Goal: Task Accomplishment & Management: Manage account settings

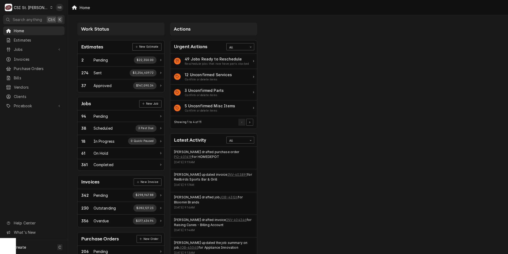
click at [38, 107] on div "Pricebook Services Parts & Materials Miscellaneous Discounts Tax Rates" at bounding box center [33, 105] width 61 height 9
click at [40, 103] on span "Pricebook" at bounding box center [34, 106] width 40 height 6
click at [39, 123] on span "Parts & Materials" at bounding box center [38, 125] width 48 height 6
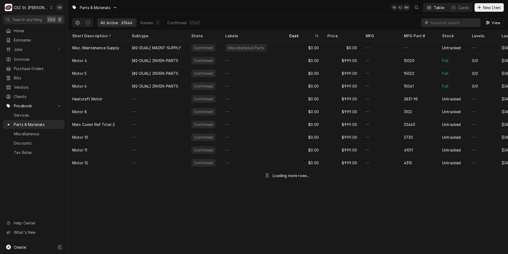
click at [441, 22] on input "Dynamic Content Wrapper" at bounding box center [454, 22] width 47 height 9
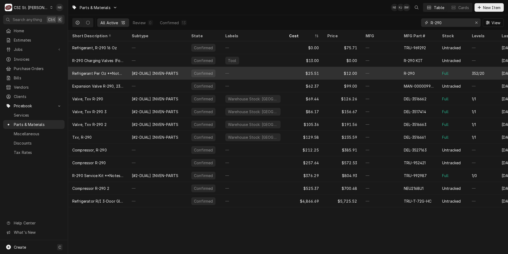
type input "R-290"
click at [259, 72] on div "—" at bounding box center [253, 73] width 64 height 13
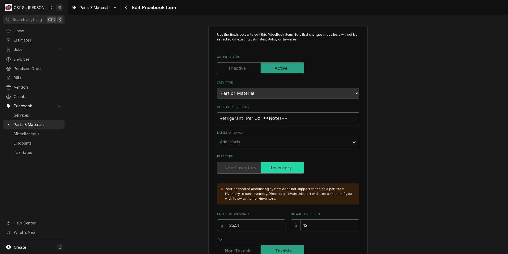
type textarea "x"
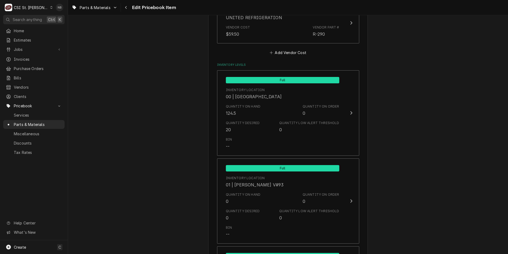
scroll to position [505, 0]
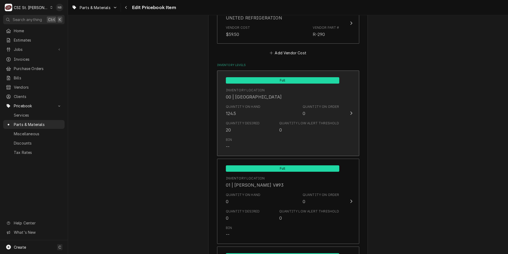
click at [310, 94] on div "Inventory Location 00 | STL WAREHOUSE" at bounding box center [283, 94] width 114 height 16
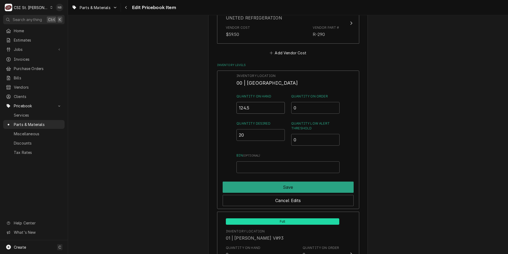
drag, startPoint x: 255, startPoint y: 104, endPoint x: 177, endPoint y: 102, distance: 78.5
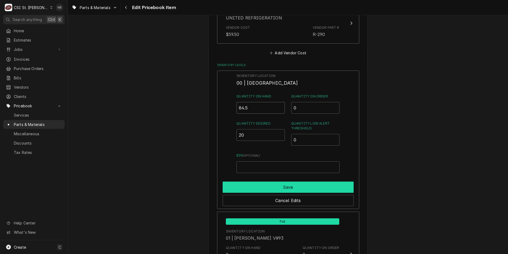
type input "84.5"
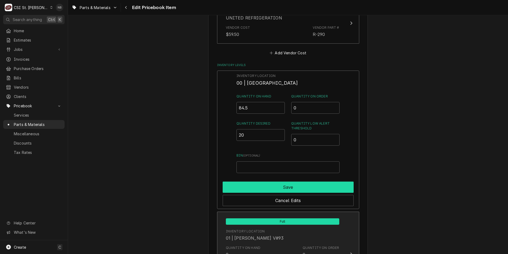
click at [294, 185] on button "Save" at bounding box center [288, 186] width 131 height 11
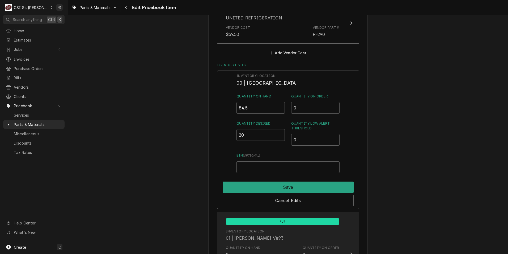
type textarea "x"
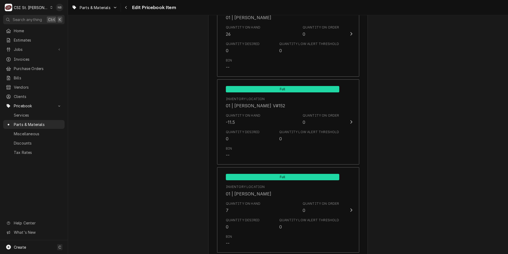
scroll to position [931, 0]
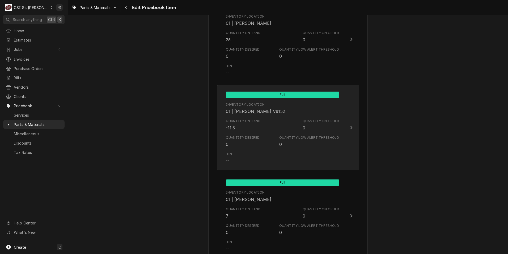
click at [269, 108] on div "01 | ERICK HUDGENS V#152" at bounding box center [256, 111] width 60 height 6
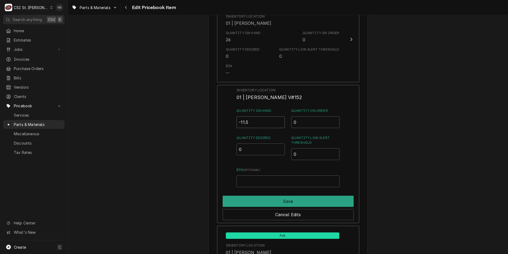
drag, startPoint x: 257, startPoint y: 126, endPoint x: 137, endPoint y: 106, distance: 122.1
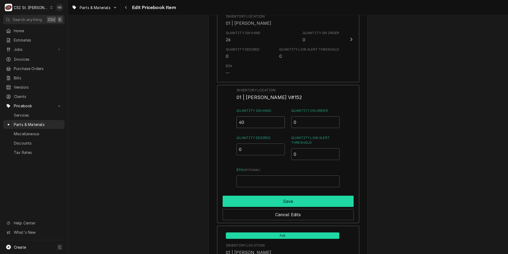
type input "40"
click at [293, 202] on button "Save" at bounding box center [288, 200] width 131 height 11
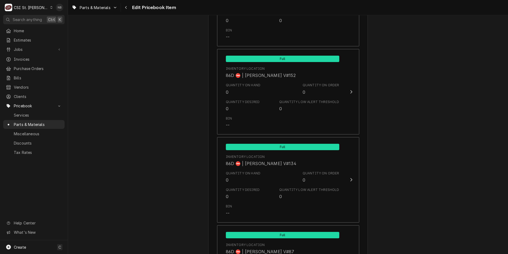
scroll to position [4657, 0]
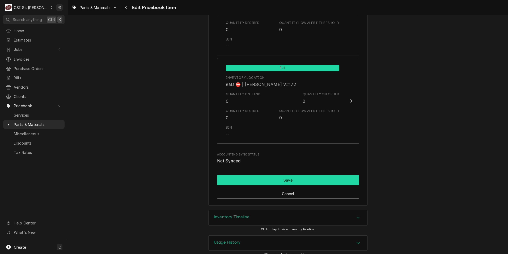
click at [326, 176] on button "Save" at bounding box center [288, 180] width 142 height 10
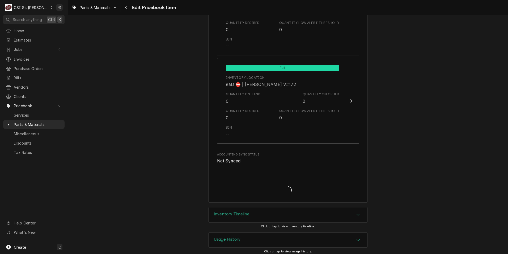
scroll to position [4654, 0]
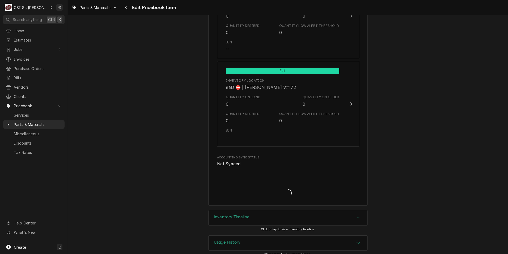
type textarea "x"
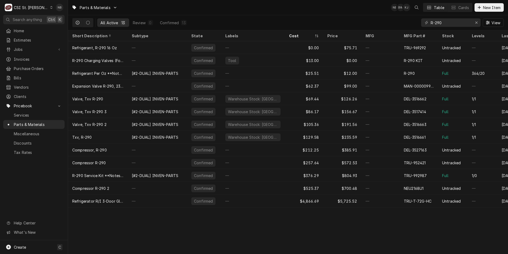
click at [326, 176] on div "$804.93" at bounding box center [342, 175] width 38 height 13
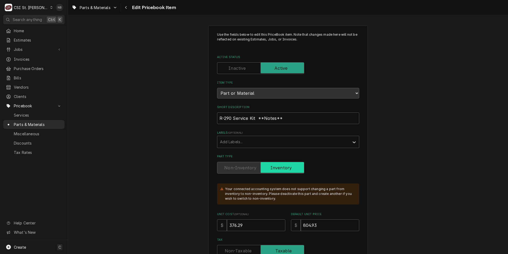
type textarea "x"
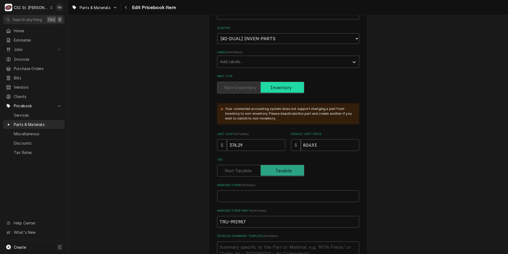
scroll to position [106, 0]
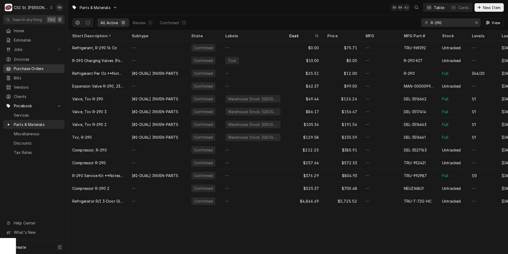
click at [38, 68] on span "Purchase Orders" at bounding box center [38, 69] width 48 height 6
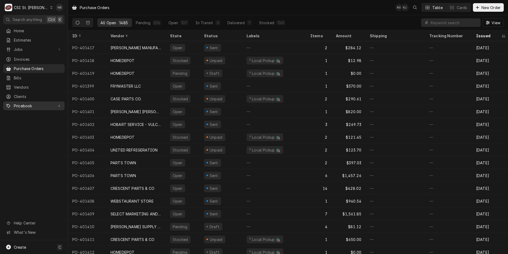
click at [39, 104] on span "Pricebook" at bounding box center [34, 106] width 40 height 6
click at [58, 122] on span "Parts & Materials" at bounding box center [38, 125] width 48 height 6
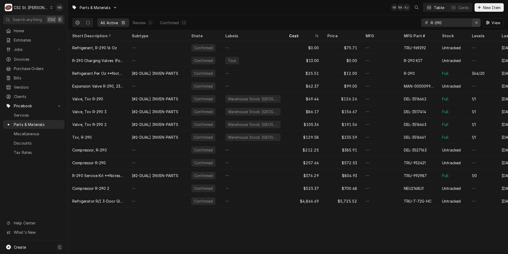
click at [474, 21] on button "Erase input" at bounding box center [476, 22] width 9 height 9
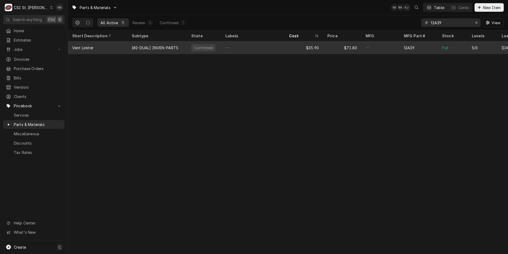
type input "12A39"
click at [274, 51] on div "—" at bounding box center [253, 47] width 64 height 13
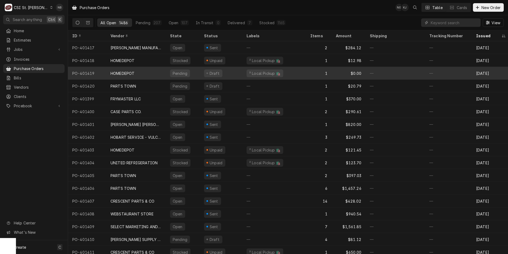
click at [145, 75] on div "HOMEDEPOT" at bounding box center [136, 73] width 60 height 13
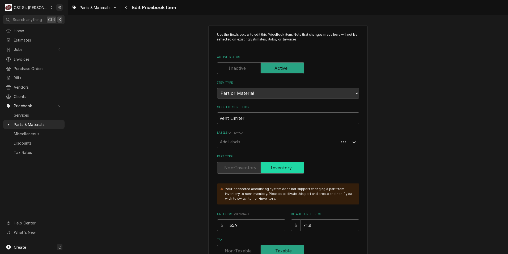
type textarea "x"
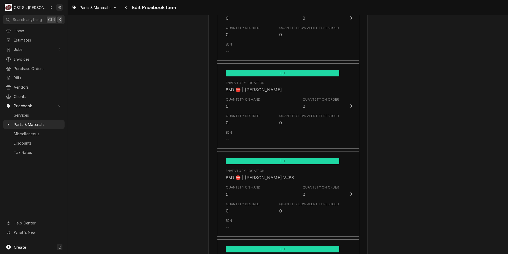
scroll to position [4582, 0]
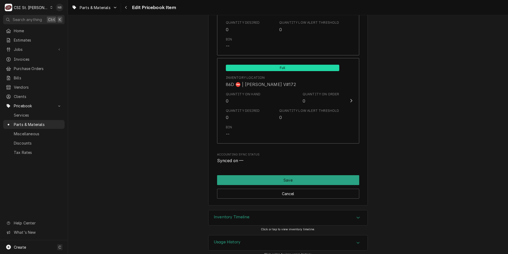
click at [311, 210] on div "Inventory Timeline" at bounding box center [288, 217] width 159 height 15
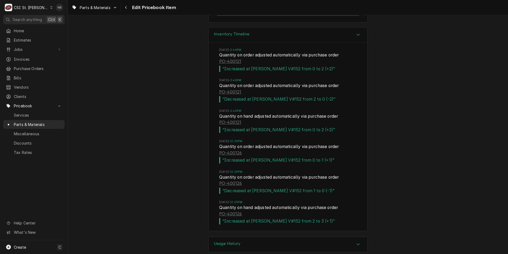
scroll to position [4765, 0]
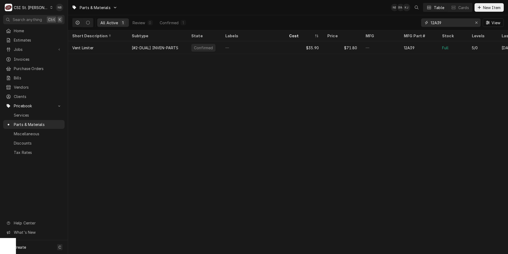
drag, startPoint x: 433, startPoint y: 24, endPoint x: 416, endPoint y: 26, distance: 17.2
click at [418, 25] on div "All Active 1 Review 0 Confirmed 1 12A39 View" at bounding box center [288, 22] width 432 height 15
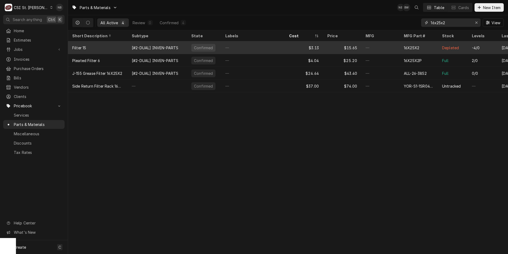
type input "16x25x2"
click at [401, 46] on div "16X25X2" at bounding box center [419, 47] width 38 height 13
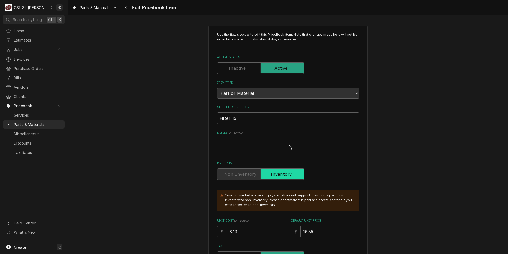
type textarea "x"
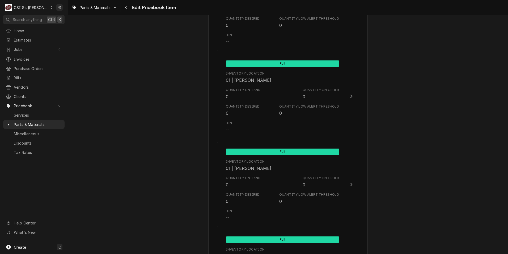
scroll to position [877, 0]
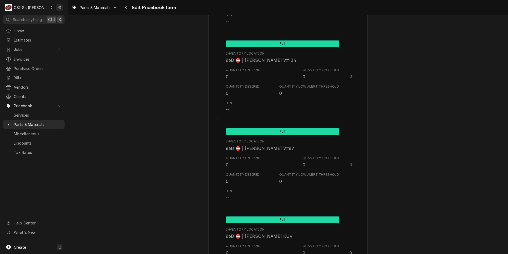
scroll to position [4713, 0]
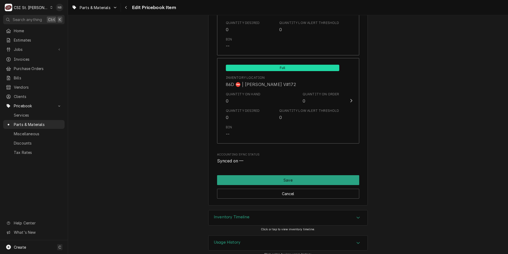
click at [320, 215] on div "Inventory Timeline" at bounding box center [288, 217] width 159 height 15
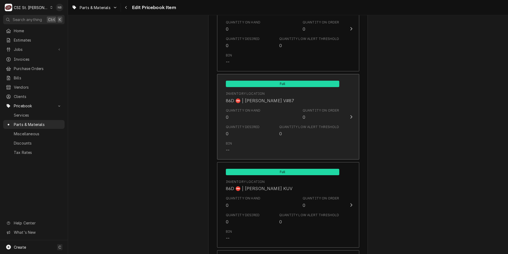
scroll to position [4110, 0]
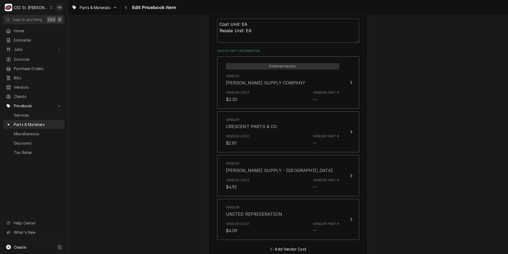
scroll to position [0, 0]
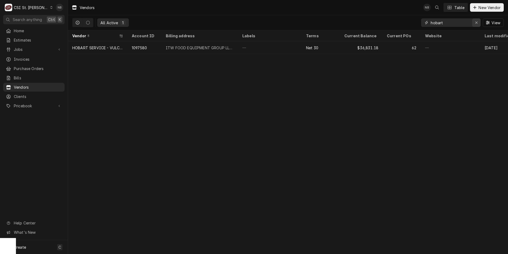
click at [477, 21] on icon "Erase input" at bounding box center [476, 23] width 3 height 4
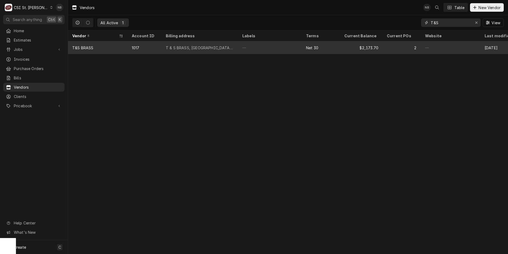
type input "T&S"
click at [286, 44] on div "—" at bounding box center [270, 47] width 64 height 13
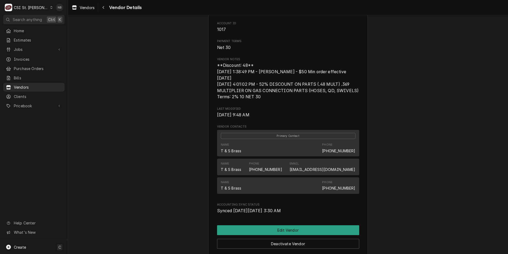
scroll to position [80, 0]
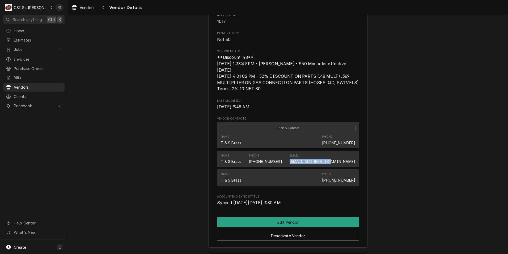
drag, startPoint x: 316, startPoint y: 156, endPoint x: 355, endPoint y: 157, distance: 39.6
click at [355, 157] on div "Name T & S Brass Phone (800) 476-4103 Email orders@tsbrass.com" at bounding box center [288, 158] width 142 height 16
drag, startPoint x: 355, startPoint y: 157, endPoint x: 346, endPoint y: 154, distance: 9.7
copy link "orders@tsbrass.com"
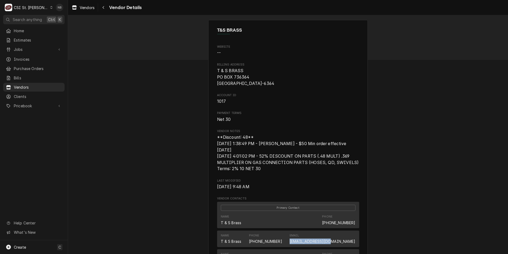
scroll to position [97, 0]
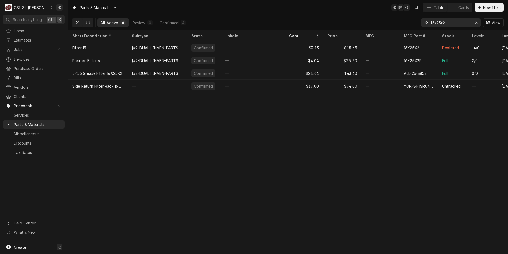
drag, startPoint x: 453, startPoint y: 23, endPoint x: 338, endPoint y: 8, distance: 115.1
click at [350, 15] on div "All Active 4 Review 0 Confirmed 4 16x25x2 View" at bounding box center [288, 22] width 432 height 15
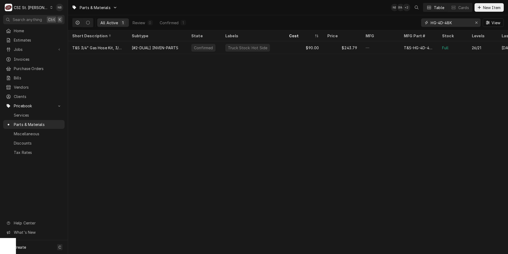
drag, startPoint x: 459, startPoint y: 22, endPoint x: 394, endPoint y: 22, distance: 65.1
click at [394, 22] on div "All Active 1 Review 0 Confirmed 1 HG-4D-48K View" at bounding box center [288, 22] width 432 height 15
type input "HG-4D-48K"
click at [476, 22] on icon "Erase input" at bounding box center [476, 23] width 3 height 4
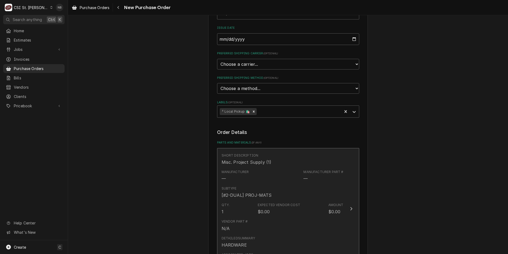
scroll to position [160, 0]
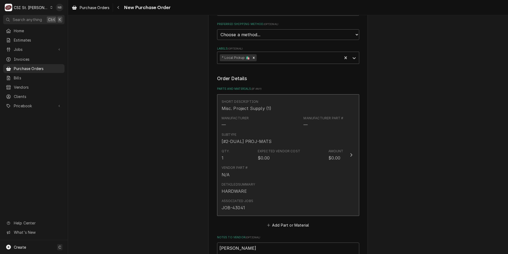
click at [293, 149] on div "Expected Vendor Cost" at bounding box center [279, 151] width 43 height 5
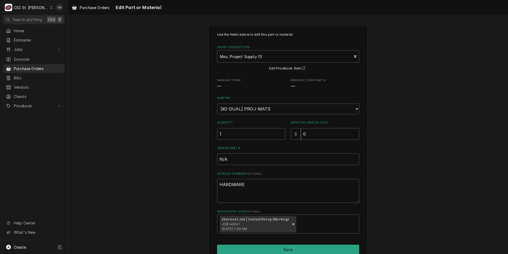
drag, startPoint x: 310, startPoint y: 134, endPoint x: 215, endPoint y: 129, distance: 94.8
click at [217, 130] on div "Quantity 1 Expected Vendor Cost $ 0" at bounding box center [288, 129] width 142 height 19
type textarea "x"
type input "1"
type textarea "x"
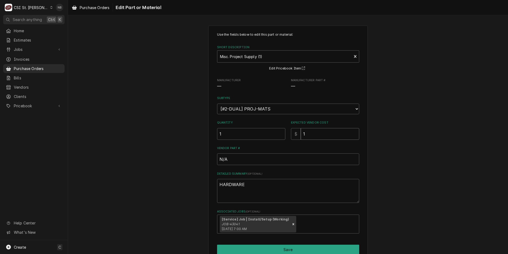
type input "12"
type textarea "x"
type input "124"
type textarea "x"
type input "124.6"
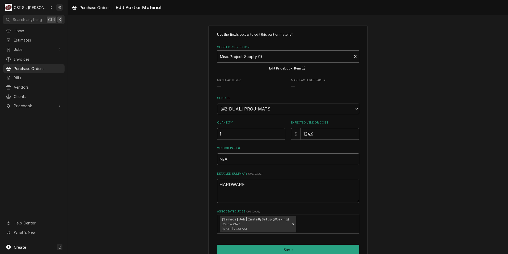
type textarea "x"
type input "124.67"
click at [304, 250] on button "Save" at bounding box center [288, 249] width 142 height 10
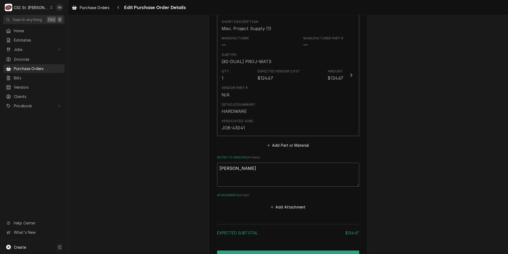
scroll to position [309, 0]
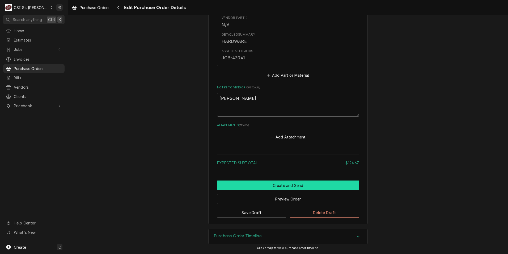
click at [279, 186] on button "Create and Send" at bounding box center [288, 185] width 142 height 10
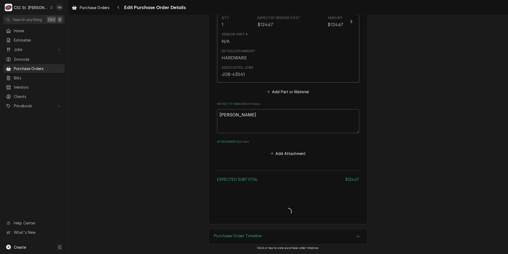
type textarea "x"
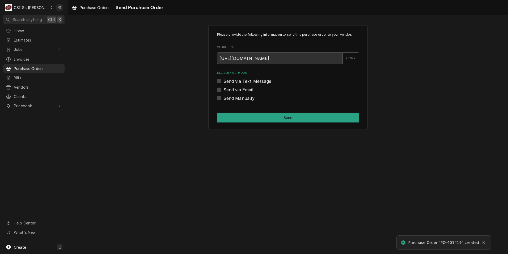
click at [224, 100] on label "Send Manually" at bounding box center [239, 98] width 31 height 6
click at [224, 100] on input "Send Manually" at bounding box center [295, 101] width 142 height 12
checkbox input "true"
click at [233, 110] on div "Please provide the following information to send this purchase order to your ve…" at bounding box center [288, 78] width 160 height 104
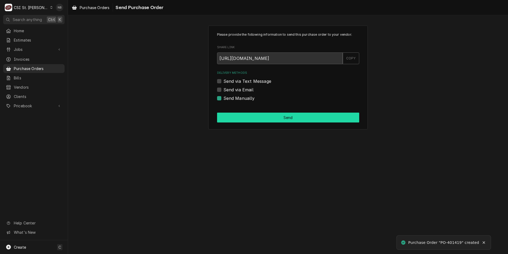
click at [234, 118] on button "Send" at bounding box center [288, 117] width 142 height 10
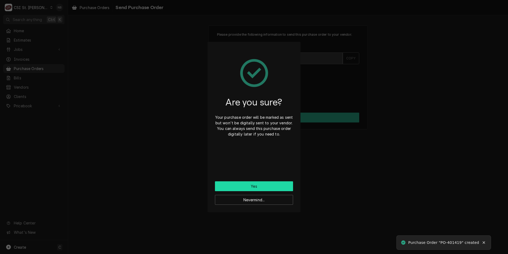
click at [240, 184] on button "Yes" at bounding box center [254, 186] width 78 height 10
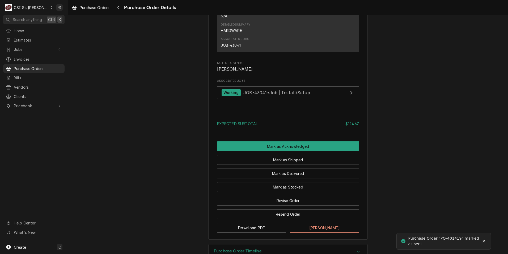
scroll to position [384, 0]
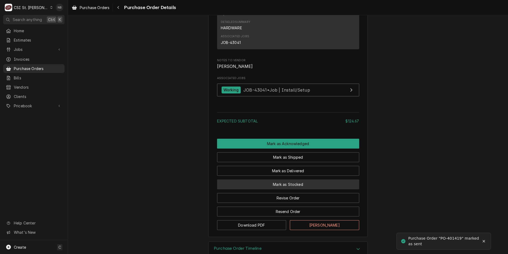
click at [268, 189] on button "Mark as Stocked" at bounding box center [288, 184] width 142 height 10
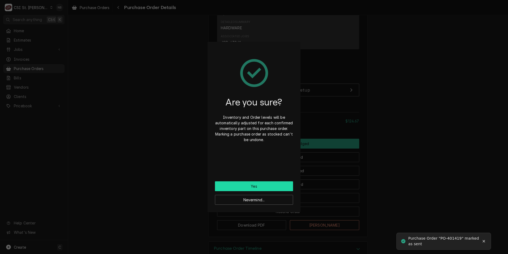
click at [259, 185] on button "Yes" at bounding box center [254, 186] width 78 height 10
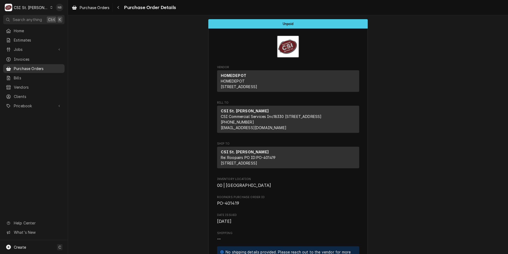
click at [30, 66] on span "Purchase Orders" at bounding box center [38, 69] width 48 height 6
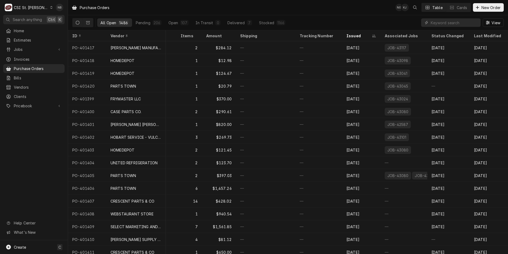
scroll to position [0, 134]
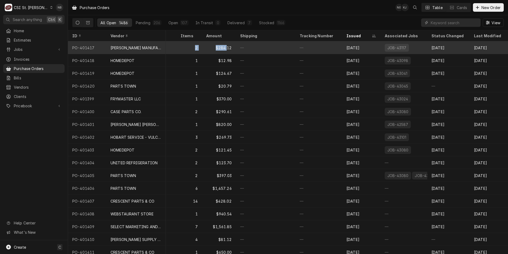
drag, startPoint x: 173, startPoint y: 44, endPoint x: 258, endPoint y: 44, distance: 85.3
click at [258, 44] on tr "PO-401417 HARDT MANUFACTURING Open Sent — 2 $284.12 — — Oct 7 JOB-43117 Oct 7 O…" at bounding box center [223, 47] width 570 height 13
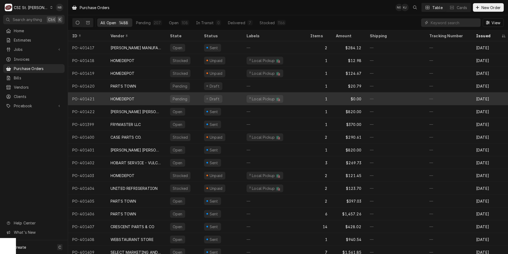
click at [163, 99] on div "HOMEDEPOT" at bounding box center [136, 98] width 60 height 13
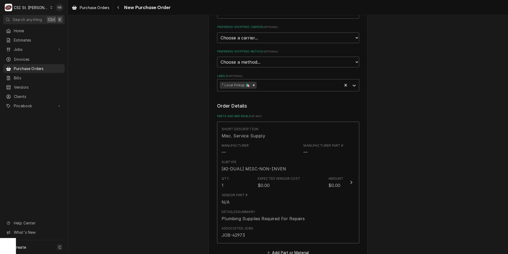
scroll to position [186, 0]
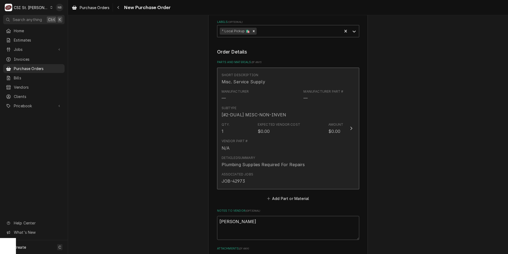
click at [309, 129] on div "Qty. 1 Expected Vendor Cost $0.00 Amount $0.00" at bounding box center [283, 128] width 122 height 16
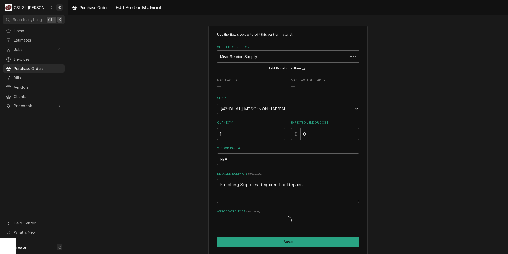
type textarea "x"
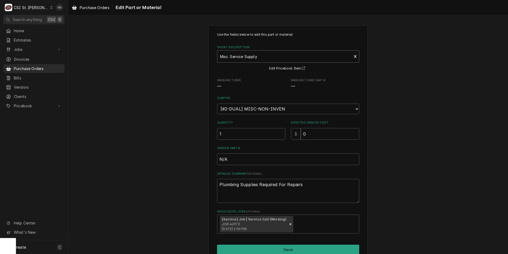
click at [261, 58] on div "Short Description" at bounding box center [284, 57] width 129 height 10
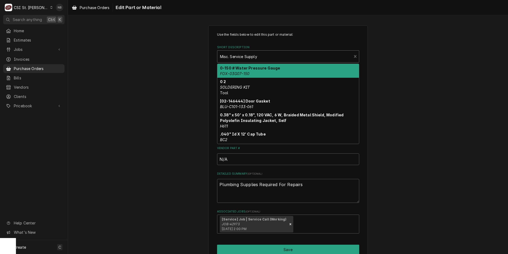
click at [175, 52] on div "Use the fields below to edit this part or material: Short Description 10 result…" at bounding box center [288, 150] width 440 height 258
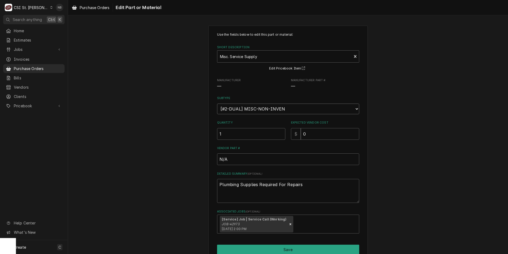
click at [300, 110] on select "Choose a subtype... [#2-DUAL] AFTERHRS-WH-CHG-2 [#2-DUAL] BEV-EQUIP [#2-DUAL] B…" at bounding box center [288, 108] width 142 height 11
select select "5"
click at [217, 103] on select "Choose a subtype... [#2-DUAL] AFTERHRS-WH-CHG-2 [#2-DUAL] BEV-EQUIP [#2-DUAL] B…" at bounding box center [288, 108] width 142 height 11
type textarea "x"
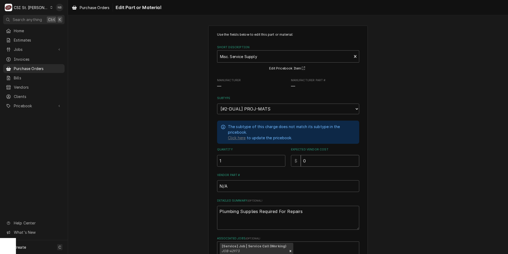
click at [317, 161] on input "0" at bounding box center [330, 161] width 58 height 12
drag, startPoint x: 317, startPoint y: 161, endPoint x: 284, endPoint y: 160, distance: 33.5
click at [285, 160] on div "Quantity 1 Expected Vendor Cost $ 0" at bounding box center [288, 156] width 142 height 19
click at [264, 56] on div "Short Description" at bounding box center [284, 57] width 129 height 10
type input "misc."
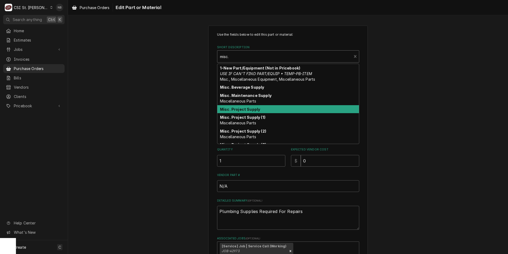
click at [266, 108] on div "Misc. Project Supply" at bounding box center [288, 109] width 142 height 8
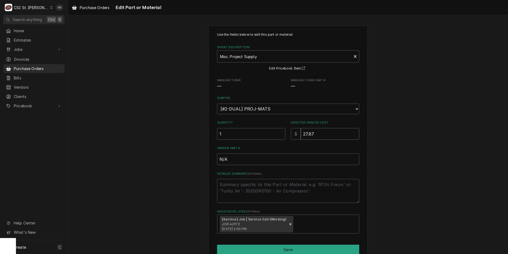
drag, startPoint x: 320, startPoint y: 132, endPoint x: 235, endPoint y: 132, distance: 85.6
click at [245, 137] on div "Quantity 1 Expected Vendor Cost $ 27.87" at bounding box center [288, 129] width 142 height 19
type textarea "x"
type input "6"
type textarea "x"
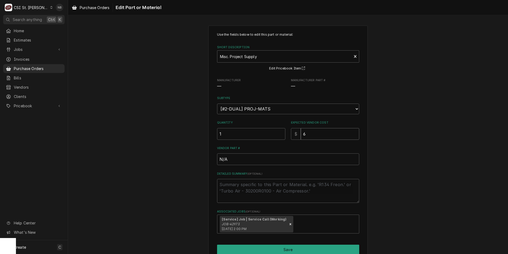
type input "65"
type textarea "x"
type input "65.0"
type textarea "x"
type input "65.08"
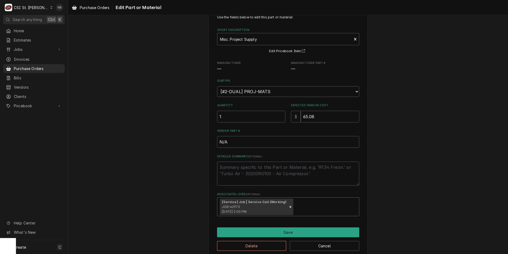
scroll to position [26, 0]
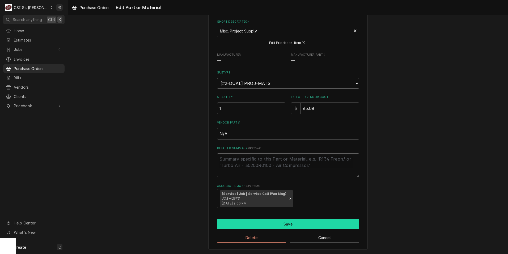
click at [283, 223] on button "Save" at bounding box center [288, 224] width 142 height 10
type textarea "x"
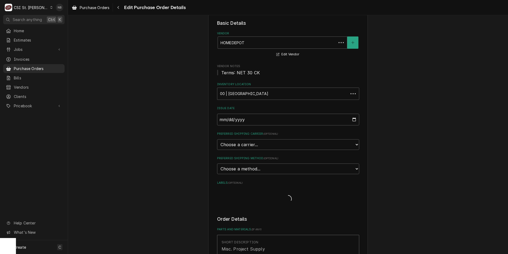
scroll to position [186, 0]
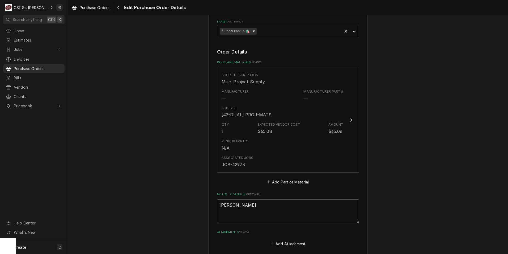
click at [276, 186] on fieldset "Order Details Parts and Materials ( if any ) Short Description Misc. Project Su…" at bounding box center [288, 147] width 142 height 199
click at [280, 181] on button "Add Part or Material" at bounding box center [288, 181] width 44 height 7
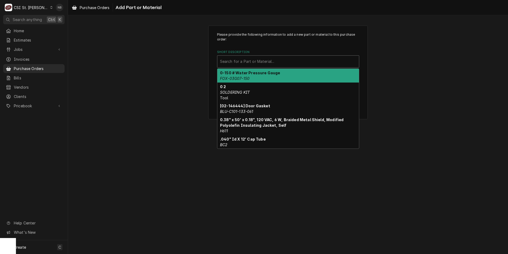
click at [263, 61] on div "Short Description" at bounding box center [288, 62] width 136 height 10
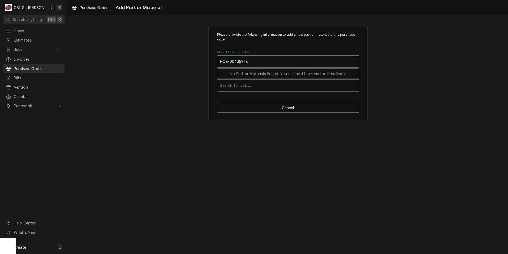
click at [236, 61] on input "HOB-00435968" at bounding box center [234, 61] width 29 height 9
type input "HOB-00-435968"
drag, startPoint x: 258, startPoint y: 65, endPoint x: 216, endPoint y: 62, distance: 41.8
click at [216, 62] on div "Please provide the following information to add a new part or material to this …" at bounding box center [288, 73] width 160 height 94
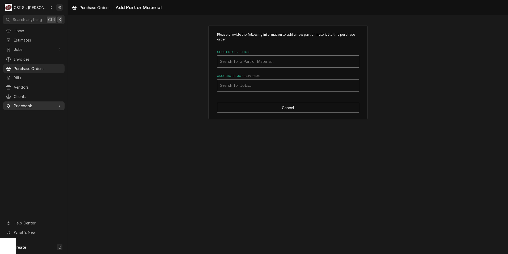
click at [38, 107] on link "Pricebook" at bounding box center [33, 105] width 61 height 9
click at [40, 123] on span "Parts & Materials" at bounding box center [38, 125] width 48 height 6
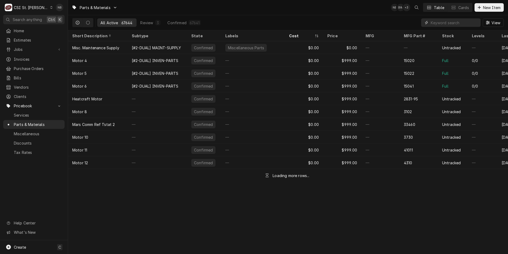
click at [457, 23] on input "Dynamic Content Wrapper" at bounding box center [454, 22] width 47 height 9
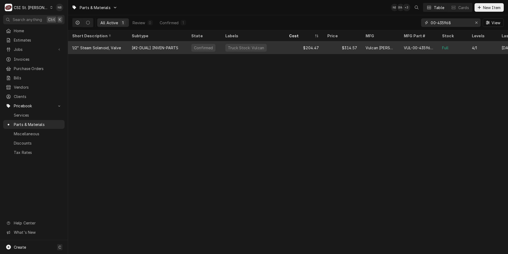
type input "00-435968"
click at [408, 45] on div "VUL-00-435968-00001" at bounding box center [419, 48] width 30 height 6
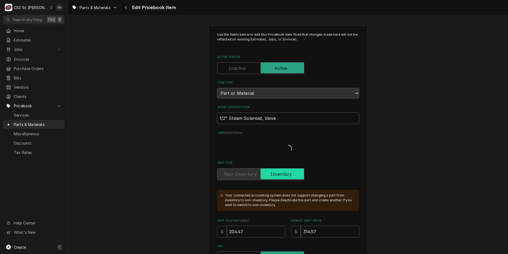
type textarea "x"
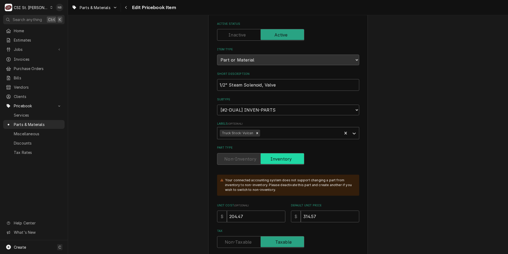
scroll to position [106, 0]
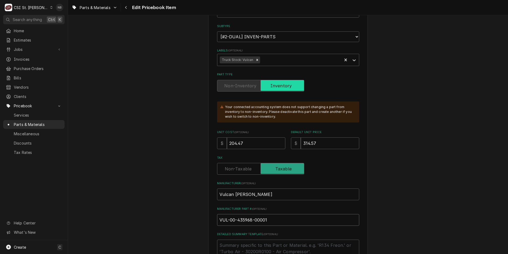
drag, startPoint x: 278, startPoint y: 218, endPoint x: 142, endPoint y: 204, distance: 137.1
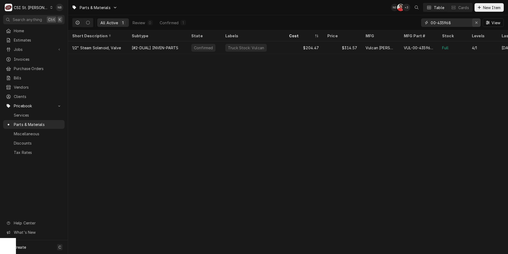
click at [476, 23] on icon "Erase input" at bounding box center [476, 23] width 3 height 4
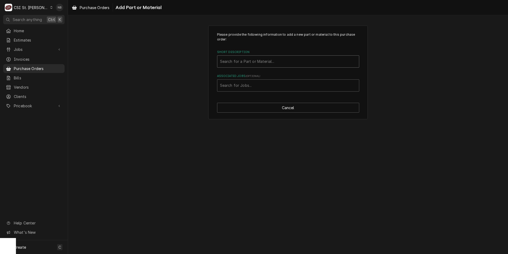
click at [302, 62] on div "Short Description" at bounding box center [288, 62] width 136 height 10
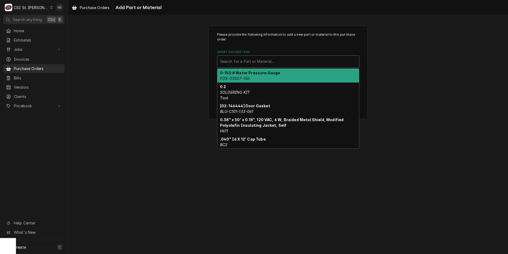
paste input "VUL-00-435968-00001"
type input "VUL-00-435968-00001"
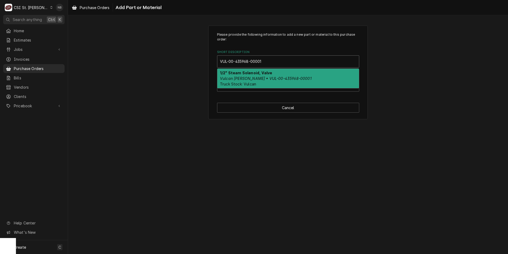
click at [280, 76] on em "Vulcan Hart • VUL-00-435968-00001" at bounding box center [266, 78] width 92 height 5
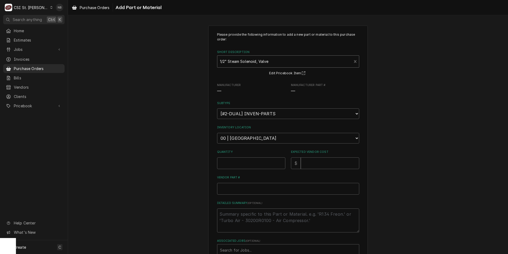
type textarea "x"
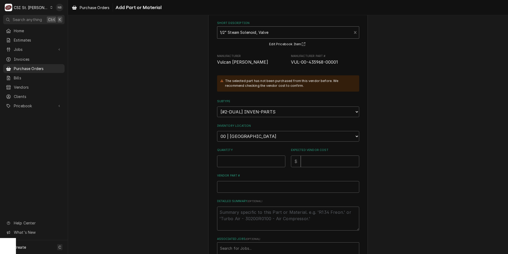
scroll to position [62, 0]
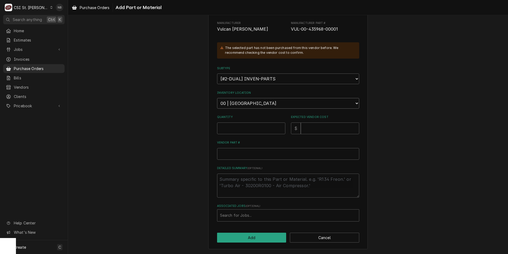
click at [277, 103] on select "Choose a location... 00 | STL WAREHOUSE 01 | CHUCK WAMBOLDT V#93 01 | COURTNEY …" at bounding box center [288, 103] width 142 height 11
select select "1418"
click at [217, 98] on select "Choose a location... 00 | STL WAREHOUSE 01 | CHUCK WAMBOLDT V#93 01 | COURTNEY …" at bounding box center [288, 103] width 142 height 11
click at [265, 129] on input "Quantity" at bounding box center [251, 128] width 68 height 12
type textarea "x"
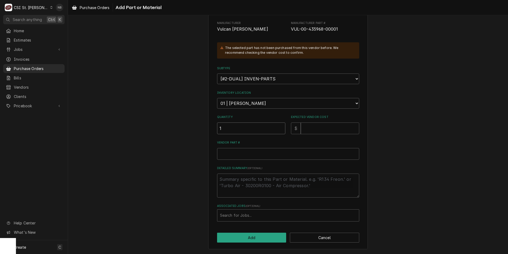
type input "1"
type textarea "x"
type input "2"
type textarea "x"
type input "20"
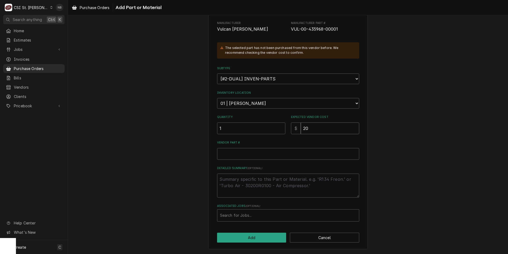
type textarea "x"
type input "204"
type textarea "x"
type input "204.4"
type textarea "x"
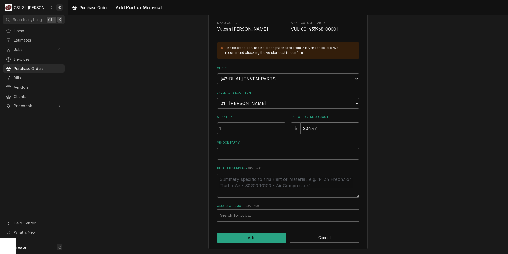
type input "204.47"
click at [264, 151] on input "Vendor Part #" at bounding box center [288, 154] width 142 height 12
paste input "VUL-00-435968-00001"
type textarea "x"
type input "VUL-00-435968-00001"
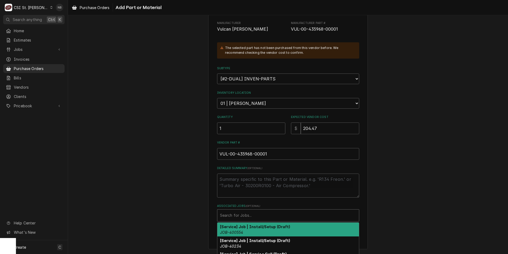
click at [266, 217] on div "Associated Jobs" at bounding box center [288, 215] width 136 height 10
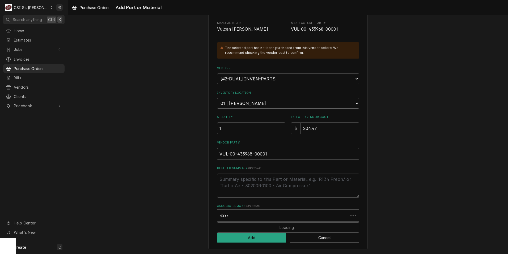
type input "42973"
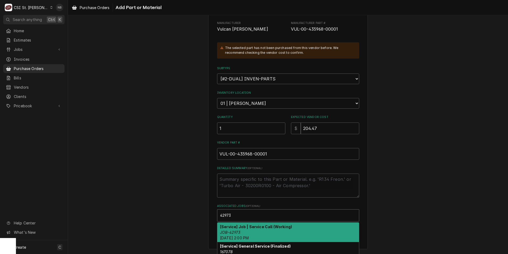
click at [252, 230] on div "[Service] Job | Service Call (Working) JOB-42973 Mon, Oct 6th, 2025 - 2:00 PM" at bounding box center [288, 231] width 142 height 19
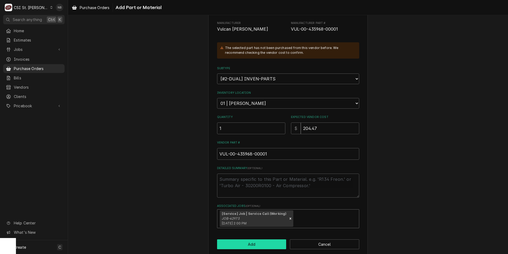
click at [254, 245] on button "Add" at bounding box center [251, 244] width 69 height 10
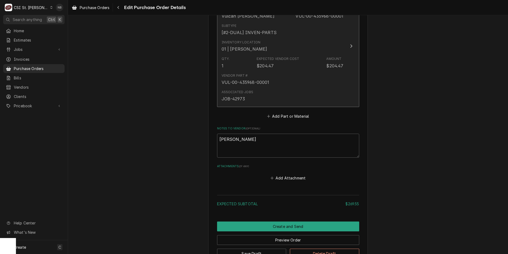
scroll to position [417, 0]
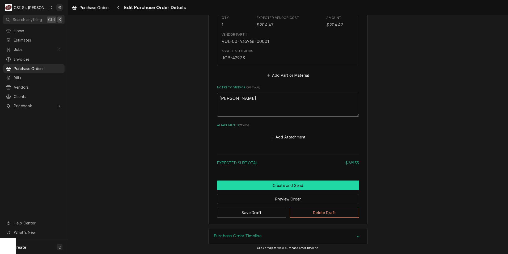
click at [275, 186] on button "Create and Send" at bounding box center [288, 185] width 142 height 10
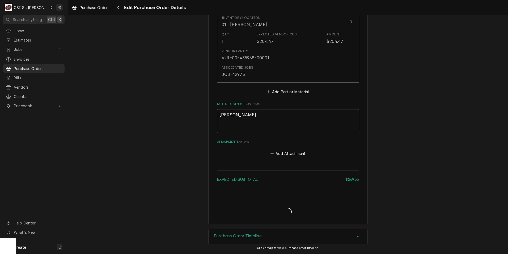
scroll to position [400, 0]
type textarea "x"
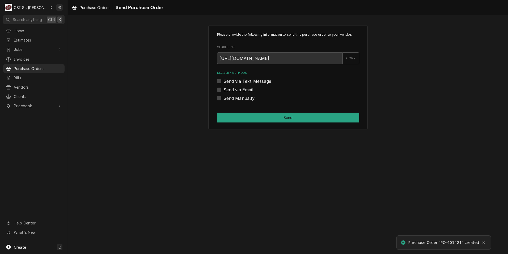
click at [224, 99] on label "Send Manually" at bounding box center [239, 98] width 31 height 6
click at [224, 99] on input "Send Manually" at bounding box center [295, 101] width 142 height 12
checkbox input "true"
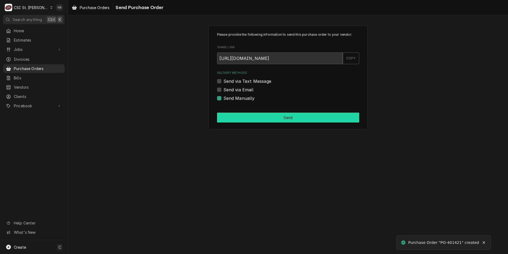
click at [231, 118] on button "Send" at bounding box center [288, 117] width 142 height 10
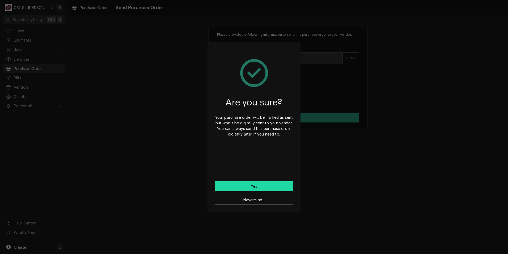
click at [248, 185] on button "Yes" at bounding box center [254, 186] width 78 height 10
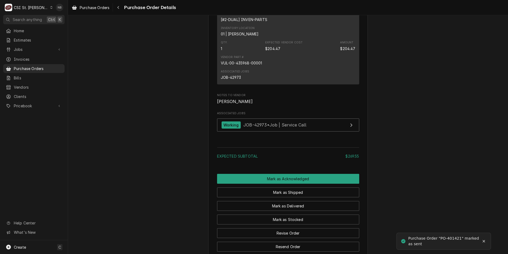
scroll to position [478, 0]
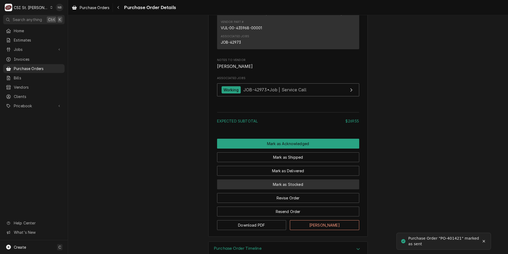
click at [277, 189] on button "Mark as Stocked" at bounding box center [288, 184] width 142 height 10
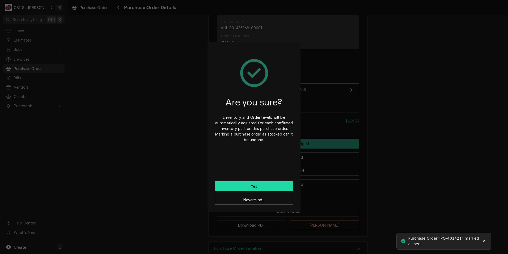
click at [261, 183] on button "Yes" at bounding box center [254, 186] width 78 height 10
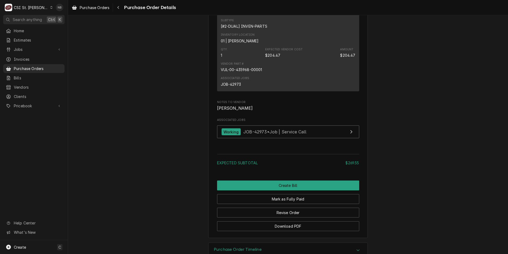
scroll to position [505, 0]
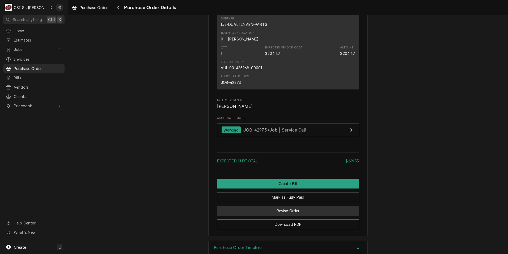
click at [272, 215] on button "Revise Order" at bounding box center [288, 211] width 142 height 10
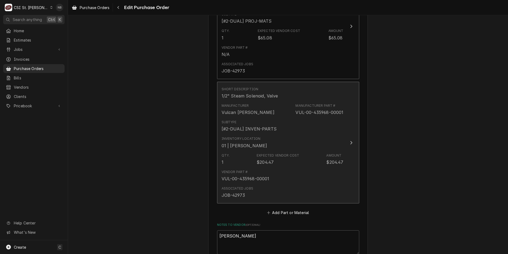
scroll to position [292, 0]
click at [292, 191] on div "Associated Jobs JOB-42973" at bounding box center [283, 191] width 122 height 16
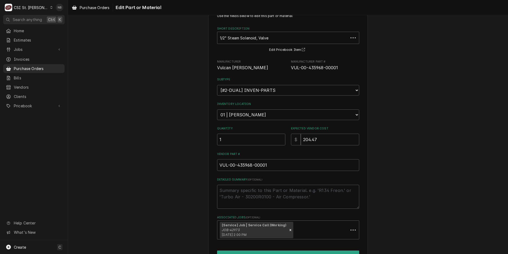
scroll to position [50, 0]
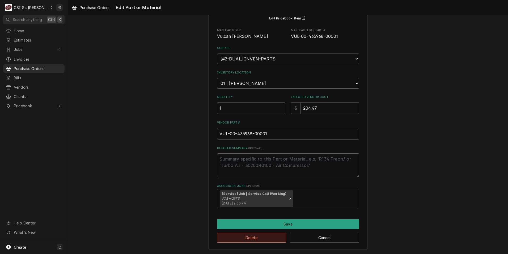
click at [264, 239] on button "Delete" at bounding box center [251, 237] width 69 height 10
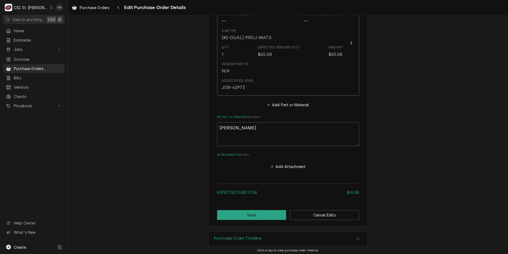
scroll to position [278, 0]
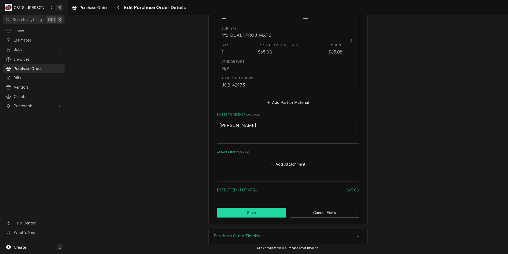
click at [264, 213] on button "Save" at bounding box center [251, 212] width 69 height 10
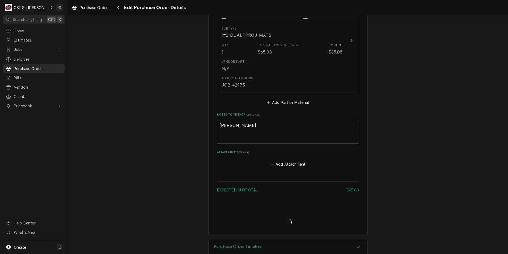
type textarea "x"
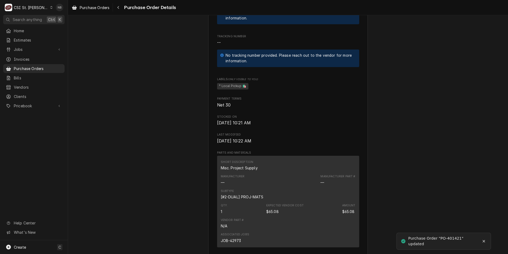
scroll to position [319, 0]
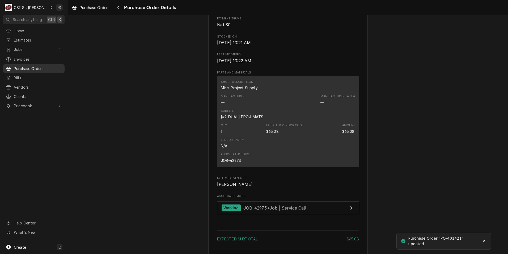
click at [44, 69] on span "Purchase Orders" at bounding box center [38, 69] width 48 height 6
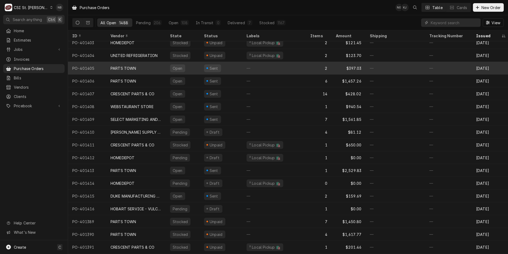
scroll to position [135, 0]
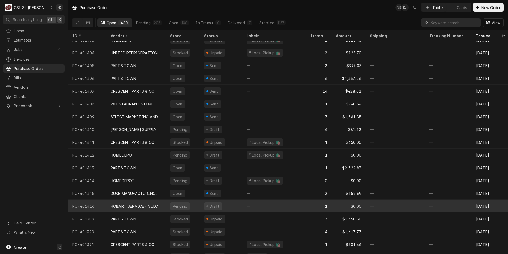
click at [149, 207] on div "HOBART SERVICE - VULCAN" at bounding box center [136, 206] width 51 height 6
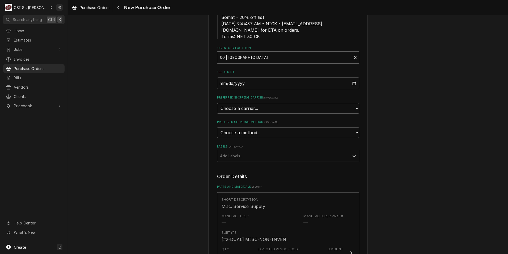
scroll to position [213, 0]
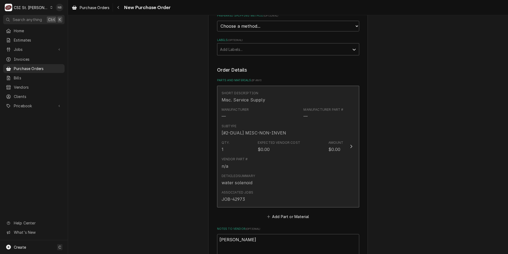
click at [288, 175] on div "Detailed Summary water solenoid" at bounding box center [283, 179] width 122 height 16
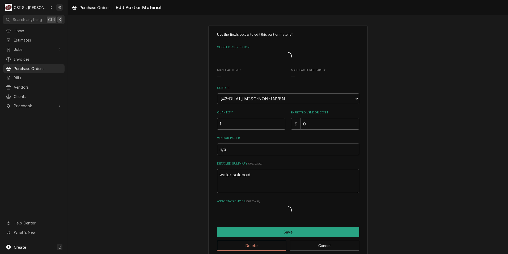
type textarea "x"
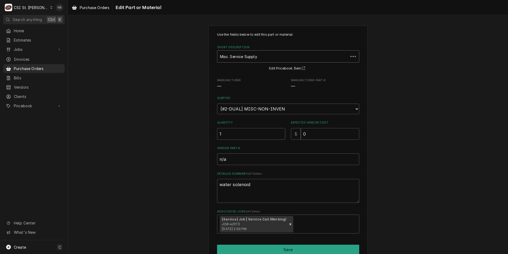
click at [251, 57] on div "Short Description" at bounding box center [283, 57] width 126 height 10
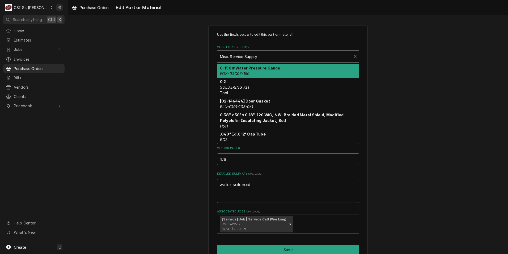
paste input "VUL-00-435968-00001"
type input "VUL-00-435968-00001"
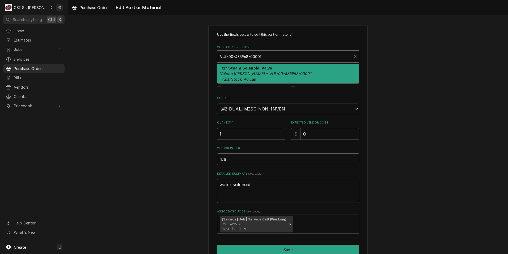
click at [268, 76] on div "1/2" Steam Solenoid, Valve Vulcan Hart • VUL-00-435968-00001 Truck Stock: Vulcan" at bounding box center [288, 73] width 142 height 19
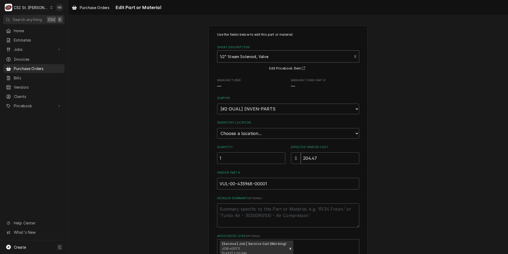
type textarea "x"
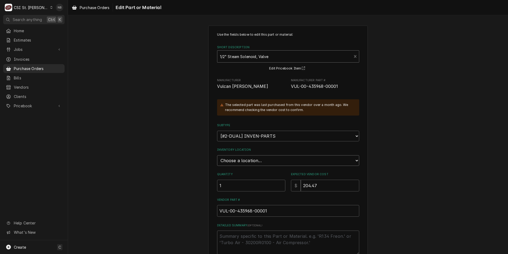
click at [271, 160] on select "Choose a location... 00 | STL WAREHOUSE 01 | CHUCK WAMBOLDT V#93 01 | COURTNEY …" at bounding box center [288, 160] width 142 height 11
select select "1418"
click at [217, 155] on select "Choose a location... 00 | STL WAREHOUSE 01 | CHUCK WAMBOLDT V#93 01 | COURTNEY …" at bounding box center [288, 160] width 142 height 11
click at [298, 225] on label "Detailed Summary ( optional )" at bounding box center [288, 225] width 142 height 4
click at [298, 230] on textarea "Detailed Summary ( optional )" at bounding box center [288, 242] width 142 height 24
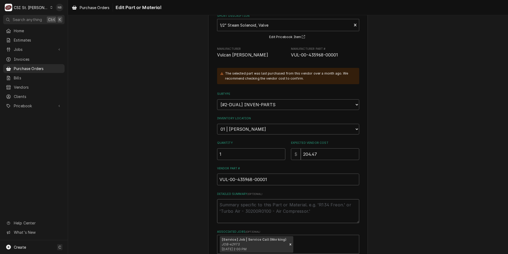
scroll to position [77, 0]
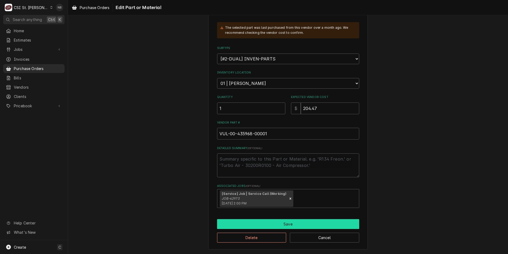
click at [287, 224] on button "Save" at bounding box center [288, 224] width 142 height 10
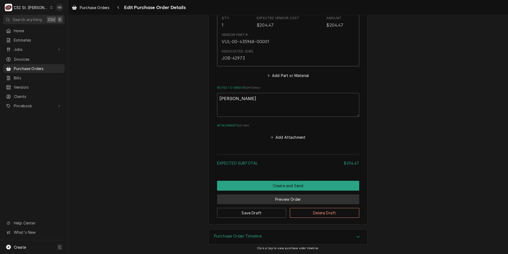
scroll to position [354, 0]
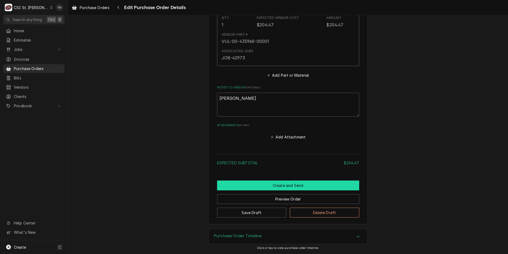
click at [289, 186] on button "Create and Send" at bounding box center [288, 185] width 142 height 10
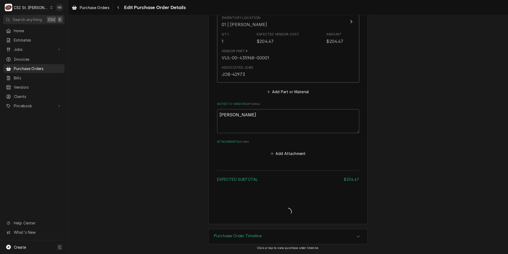
type textarea "x"
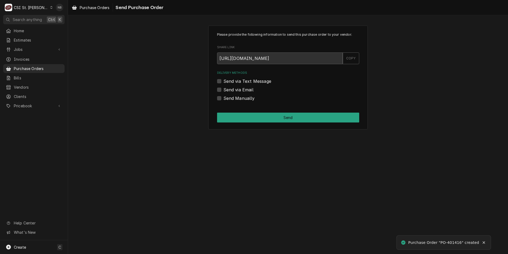
click at [224, 98] on label "Send Manually" at bounding box center [239, 98] width 31 height 6
click at [224, 98] on input "Send Manually" at bounding box center [295, 101] width 142 height 12
checkbox input "true"
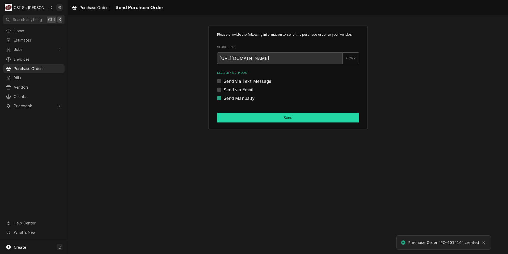
click at [248, 120] on button "Send" at bounding box center [288, 117] width 142 height 10
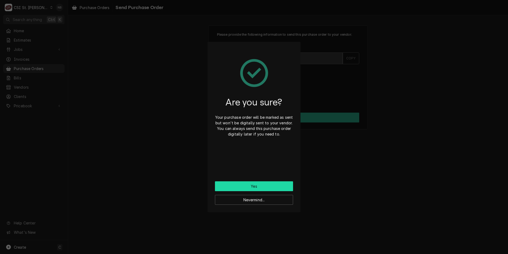
click at [263, 187] on button "Yes" at bounding box center [254, 186] width 78 height 10
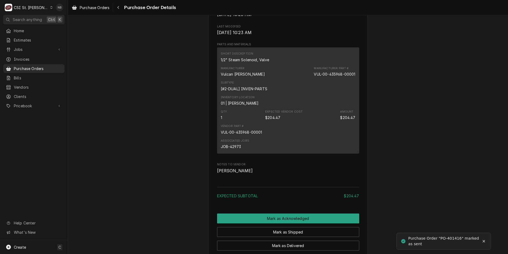
scroll to position [370, 0]
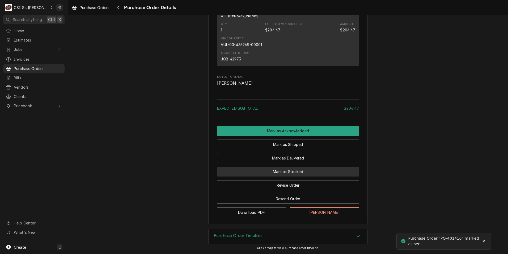
click at [288, 171] on button "Mark as Stocked" at bounding box center [288, 171] width 142 height 10
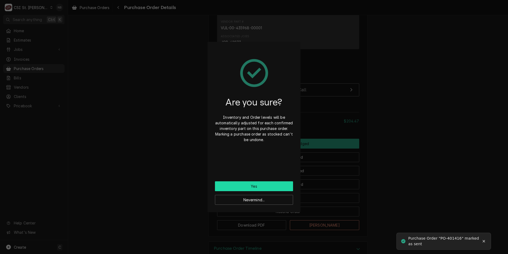
click at [264, 182] on button "Yes" at bounding box center [254, 186] width 78 height 10
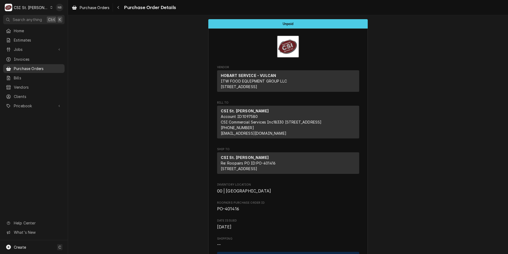
click at [33, 69] on span "Purchase Orders" at bounding box center [38, 69] width 48 height 6
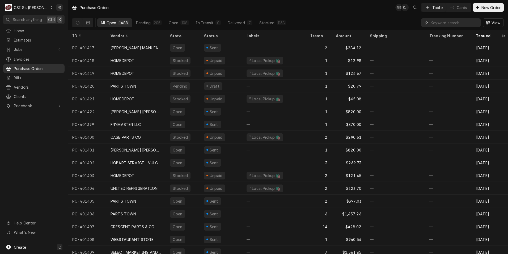
click at [40, 66] on span "Purchase Orders" at bounding box center [38, 69] width 48 height 6
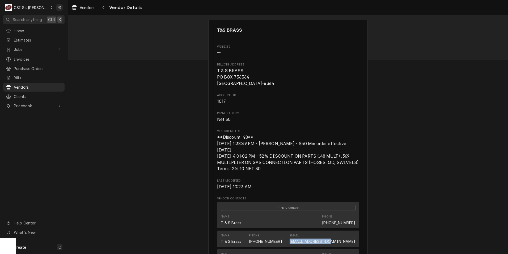
scroll to position [97, 0]
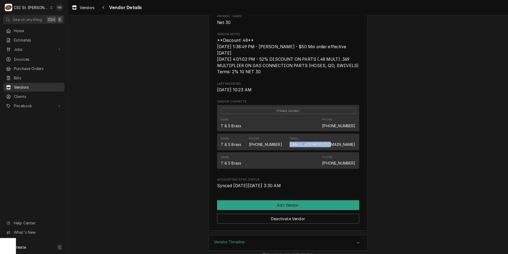
click at [38, 85] on span "Vendors" at bounding box center [38, 87] width 48 height 6
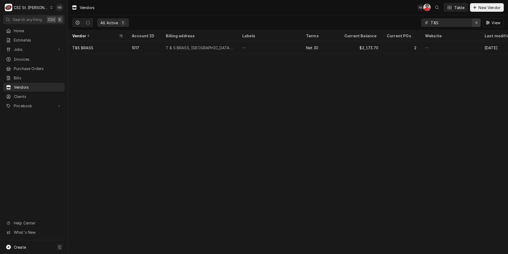
click at [479, 22] on div "Erase input" at bounding box center [476, 22] width 5 height 5
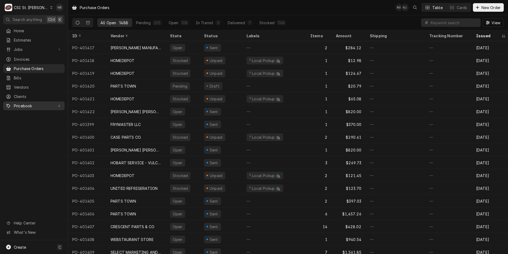
click at [37, 106] on div "Pricebook" at bounding box center [33, 105] width 59 height 7
click at [44, 122] on span "Parts & Materials" at bounding box center [38, 125] width 48 height 6
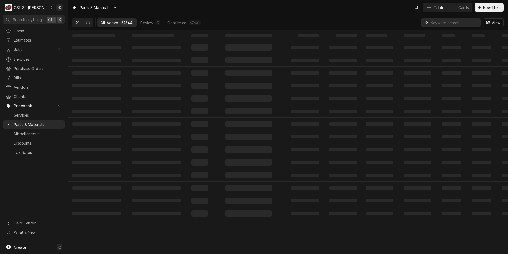
click at [437, 23] on input "Dynamic Content Wrapper" at bounding box center [454, 22] width 47 height 9
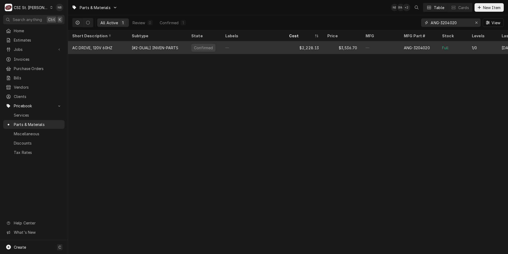
type input "ANG-3204020"
click at [295, 47] on div "$2,228.13" at bounding box center [304, 47] width 38 height 13
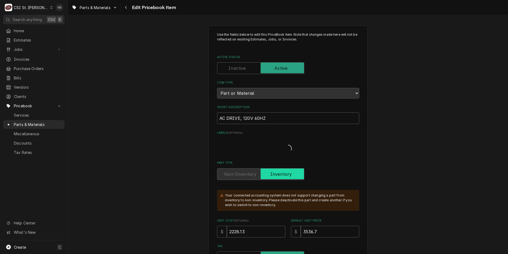
type textarea "x"
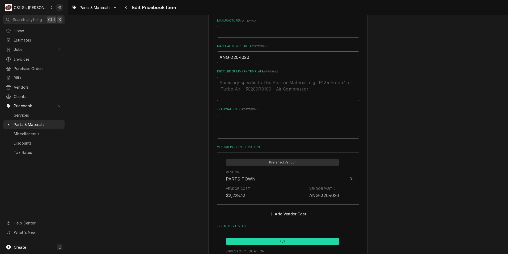
scroll to position [346, 0]
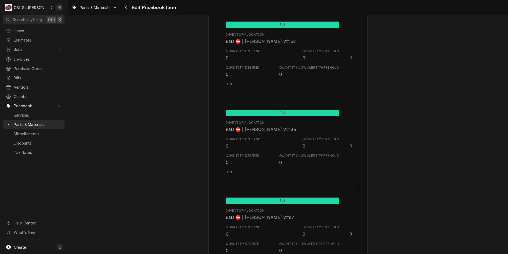
scroll to position [4582, 0]
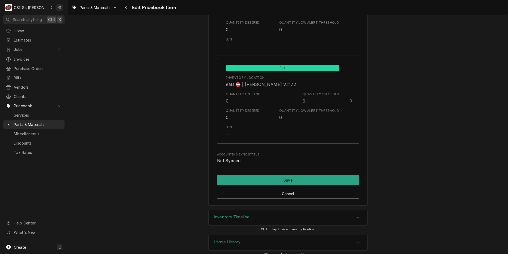
click at [334, 212] on div "Inventory Timeline" at bounding box center [288, 217] width 159 height 15
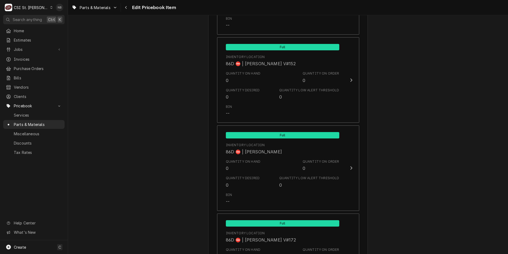
scroll to position [4408, 0]
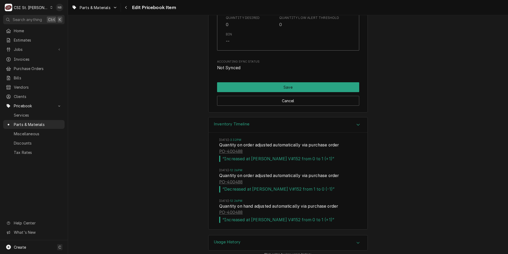
click at [133, 135] on div "Inventory Timeline Fri, Jun 6, 2025 - 3:32PM Quantity on order adjusted automat…" at bounding box center [288, 176] width 440 height 118
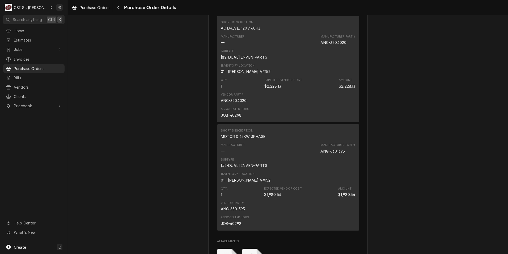
scroll to position [904, 0]
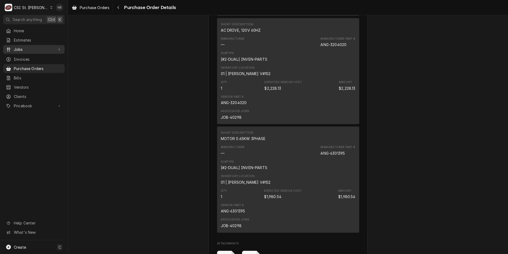
click at [31, 45] on link "Jobs" at bounding box center [33, 49] width 61 height 9
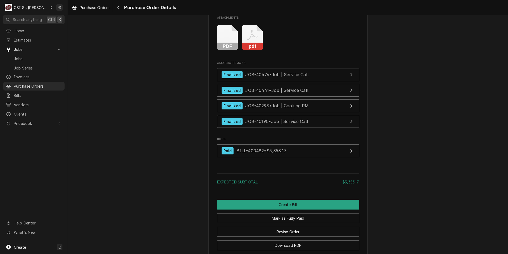
scroll to position [1170, 0]
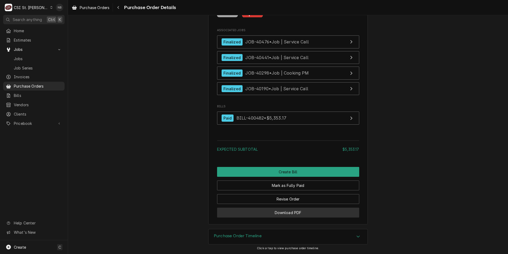
click at [276, 217] on button "Download PDF" at bounding box center [288, 212] width 142 height 10
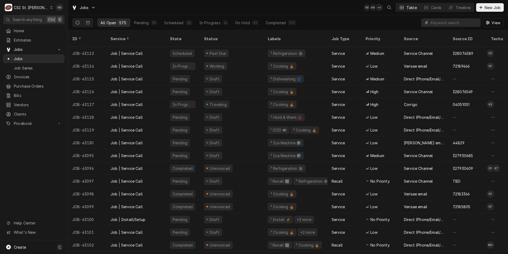
click at [441, 22] on input "Dynamic Content Wrapper" at bounding box center [454, 22] width 47 height 9
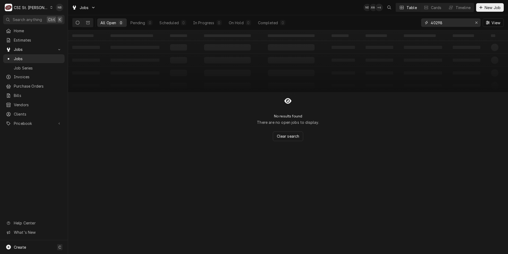
type input "40298"
click at [89, 22] on icon "Dynamic Content Wrapper" at bounding box center [88, 23] width 4 height 4
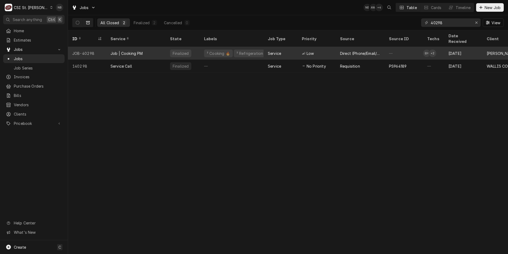
click at [199, 48] on div "Finalized" at bounding box center [183, 53] width 34 height 13
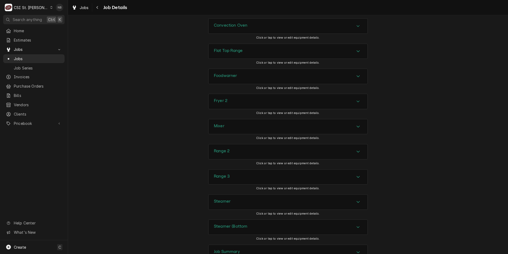
scroll to position [983, 0]
click at [329, 219] on div "Job Summary" at bounding box center [288, 226] width 159 height 15
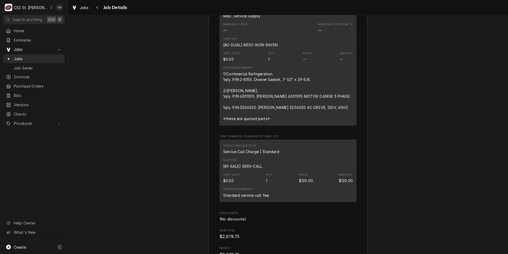
scroll to position [2507, 0]
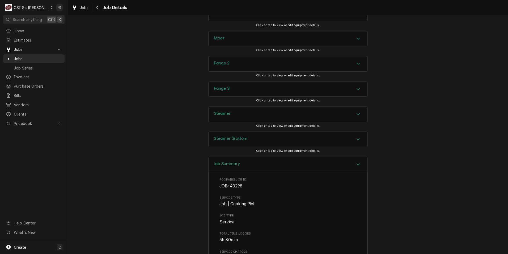
click at [303, 157] on div "Job Summary" at bounding box center [288, 164] width 159 height 15
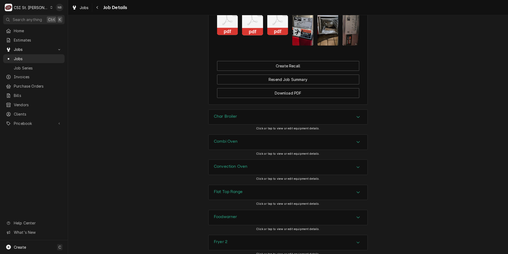
scroll to position [770, 0]
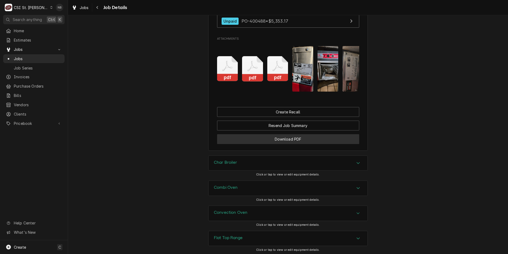
click at [292, 134] on button "Download PDF" at bounding box center [288, 139] width 142 height 10
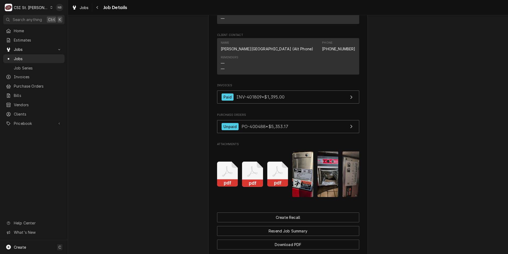
scroll to position [664, 0]
